Goal: Transaction & Acquisition: Obtain resource

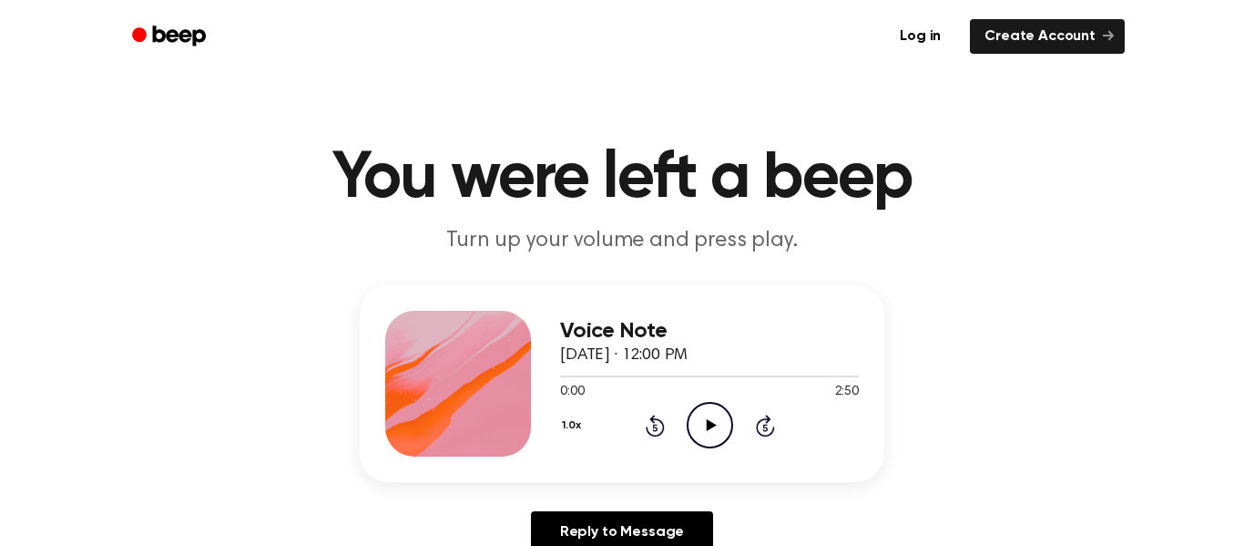
click at [718, 415] on icon "Play Audio" at bounding box center [710, 425] width 46 height 46
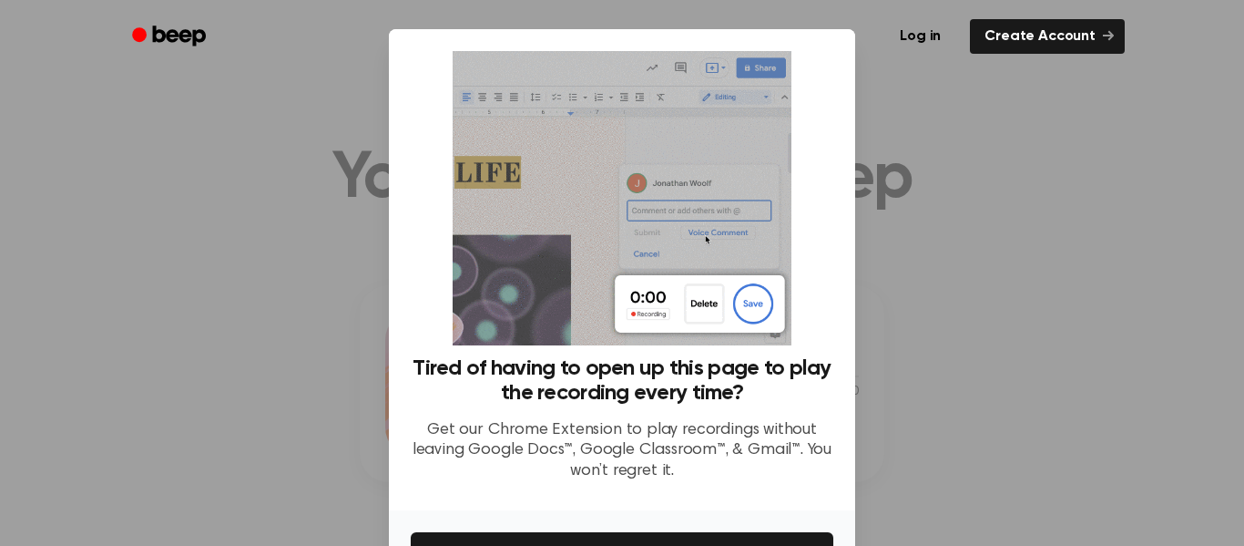
click at [992, 434] on div at bounding box center [622, 273] width 1244 height 546
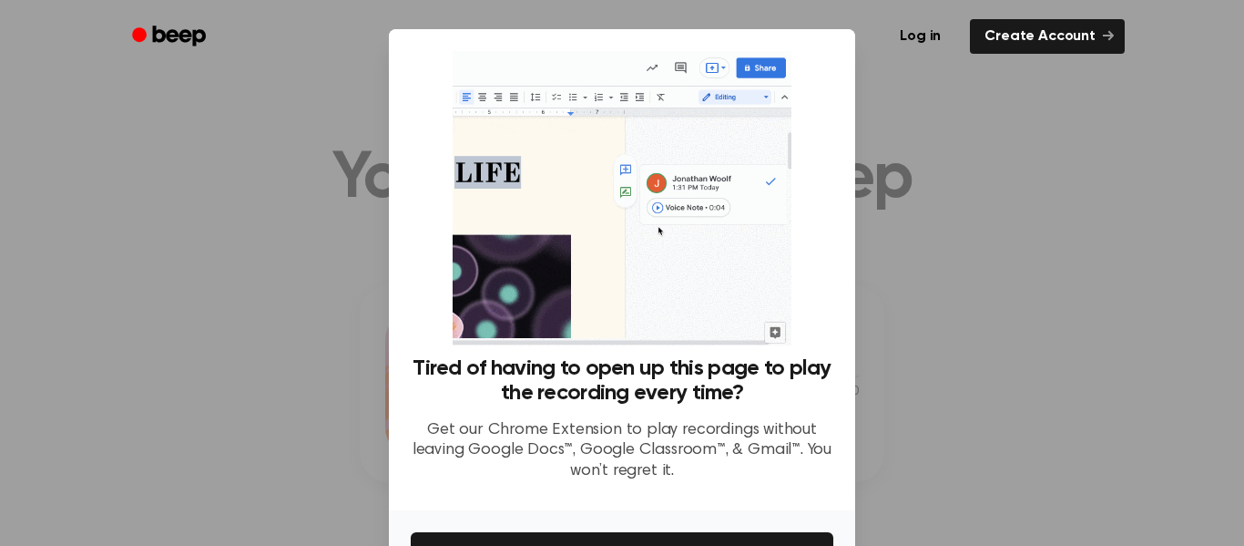
click at [890, 221] on div at bounding box center [622, 273] width 1244 height 546
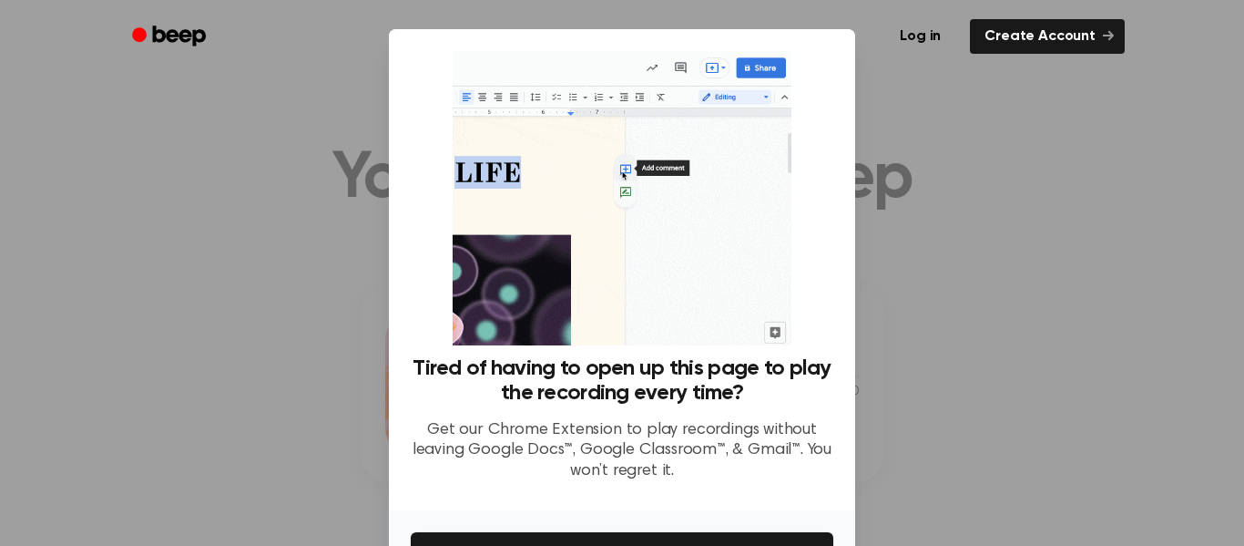
click at [891, 349] on div at bounding box center [622, 273] width 1244 height 546
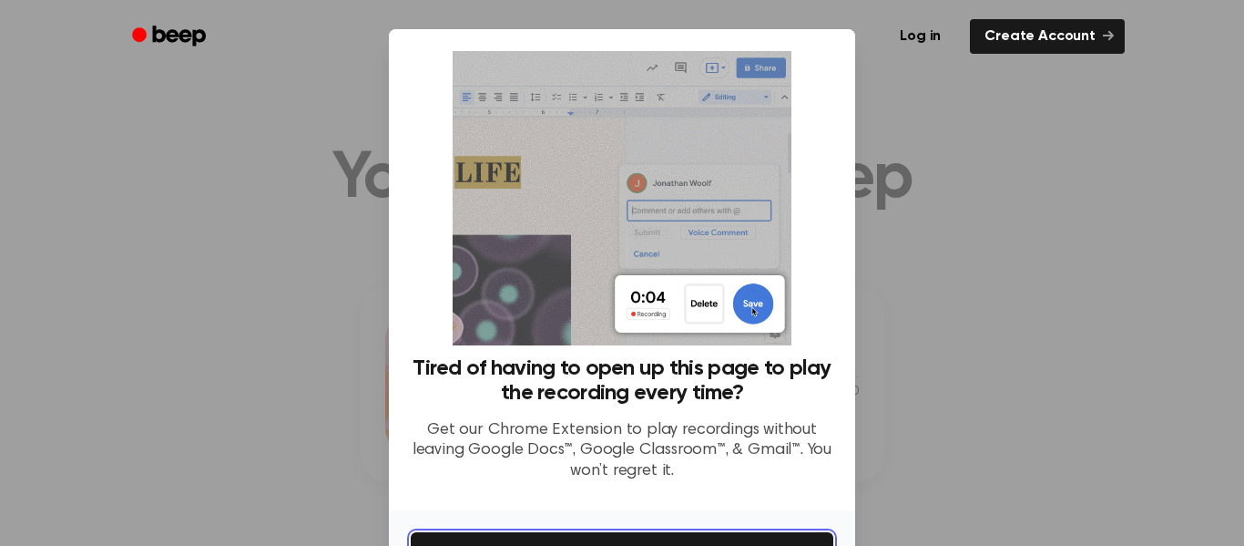
click at [751, 538] on button "Get It Now" at bounding box center [622, 552] width 423 height 40
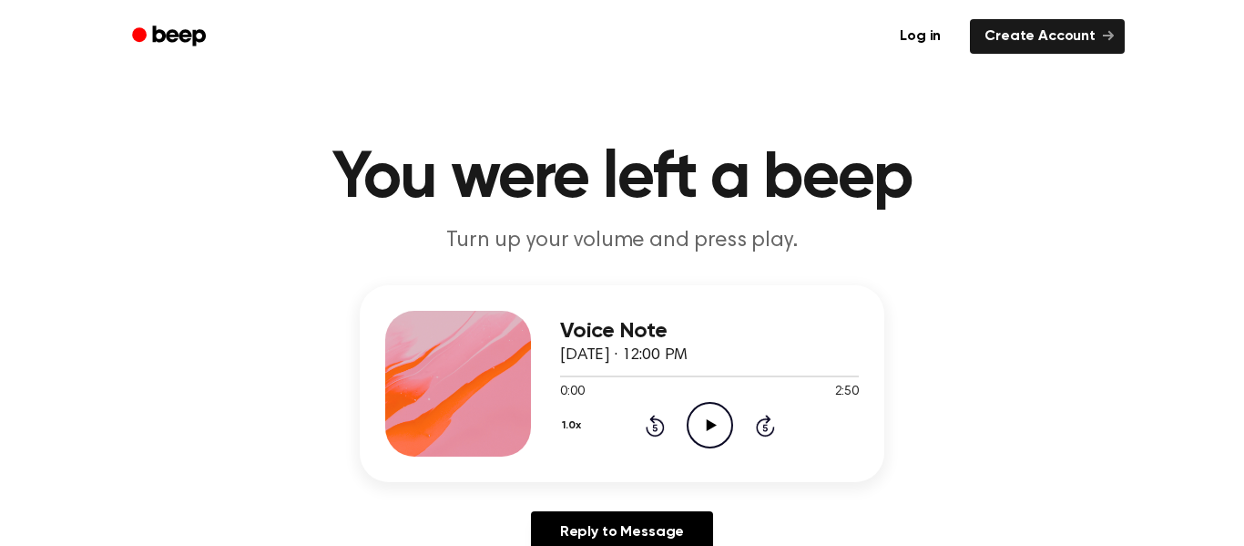
click at [694, 427] on icon "Play Audio" at bounding box center [710, 425] width 46 height 46
click at [648, 371] on div at bounding box center [709, 375] width 299 height 15
click at [626, 371] on div at bounding box center [709, 375] width 299 height 15
click at [671, 414] on div "1.0x Rewind 5 seconds Pause Audio Skip 5 seconds" at bounding box center [709, 425] width 299 height 46
click at [716, 425] on icon "Pause Audio" at bounding box center [710, 425] width 46 height 46
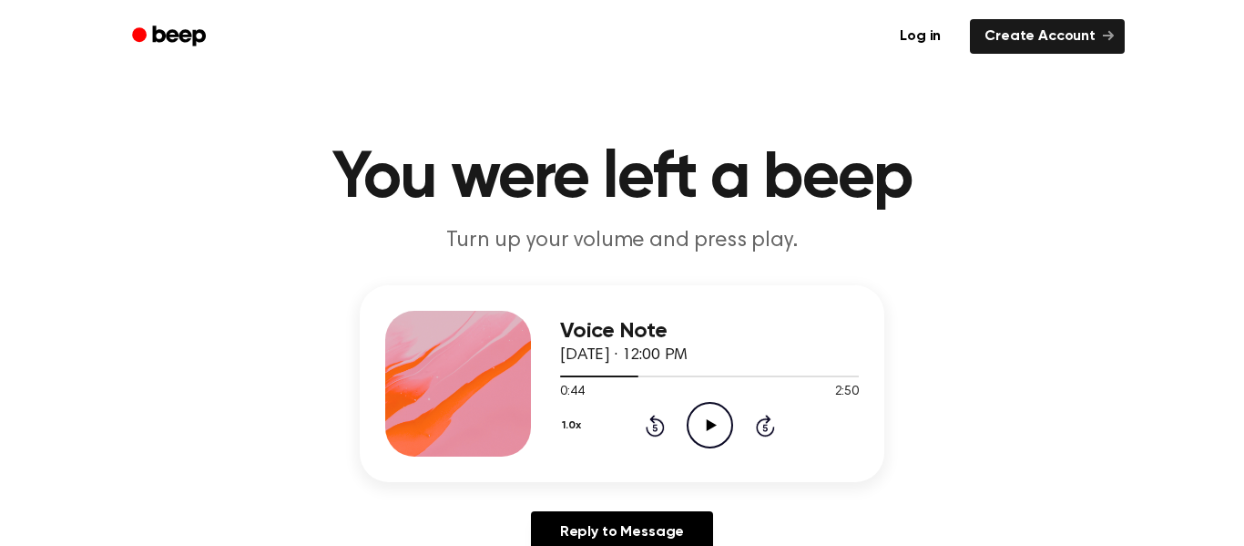
click at [716, 425] on icon "Play Audio" at bounding box center [710, 425] width 46 height 46
